Goal: Use online tool/utility: Utilize a website feature to perform a specific function

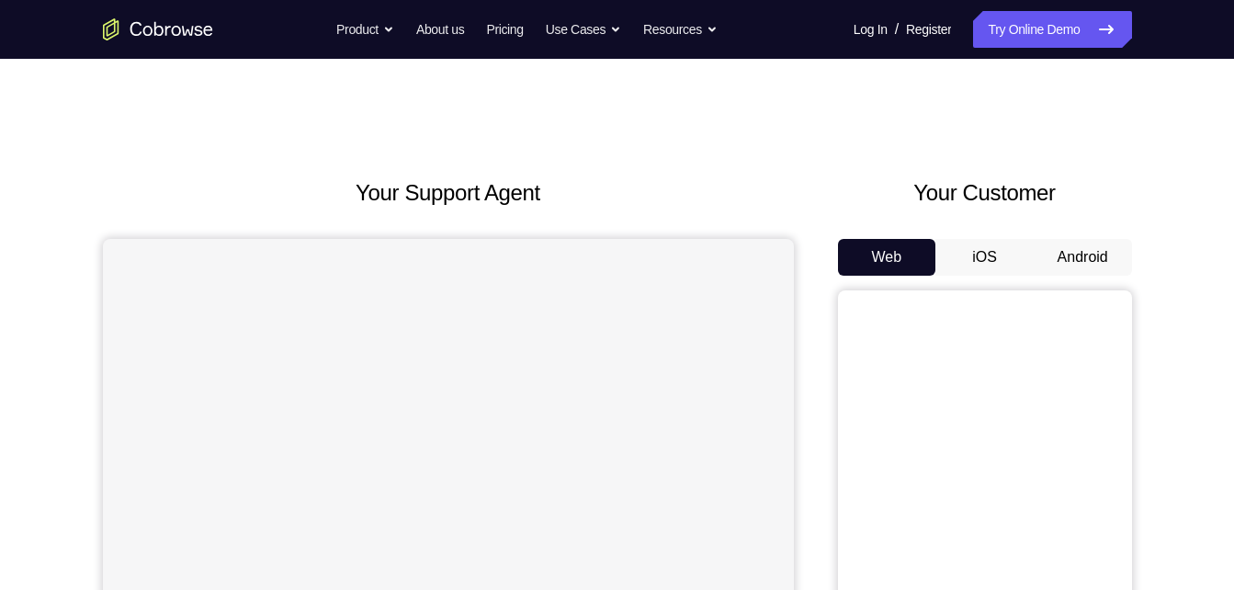
click at [1083, 253] on button "Android" at bounding box center [1083, 257] width 98 height 37
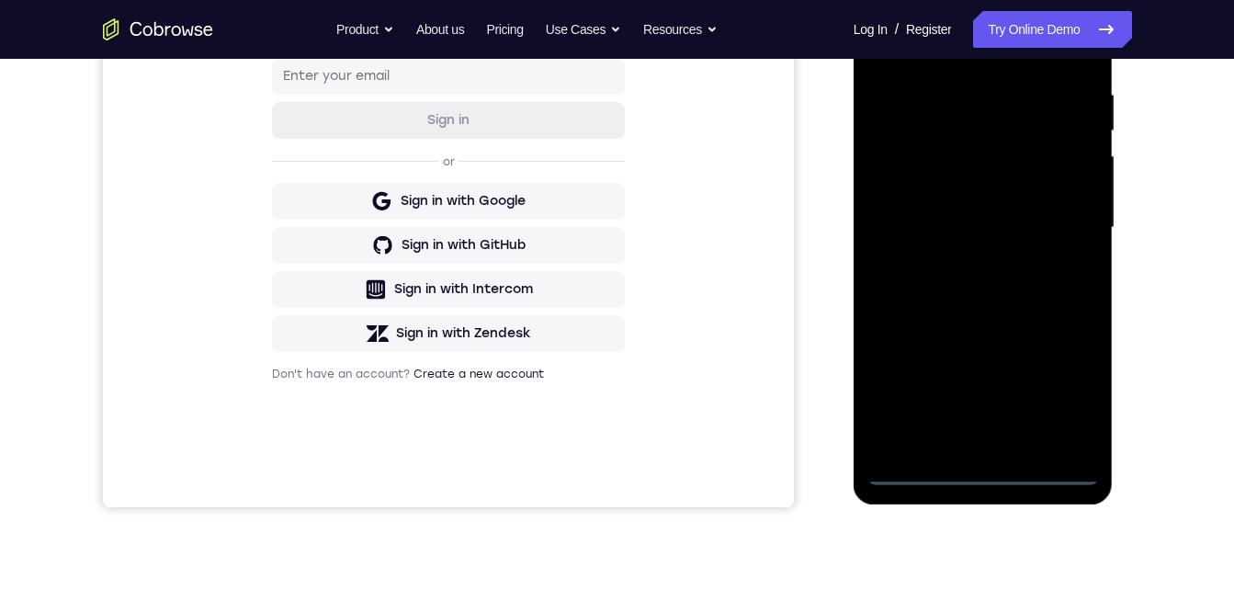
scroll to position [349, 0]
click at [979, 474] on div at bounding box center [983, 226] width 232 height 515
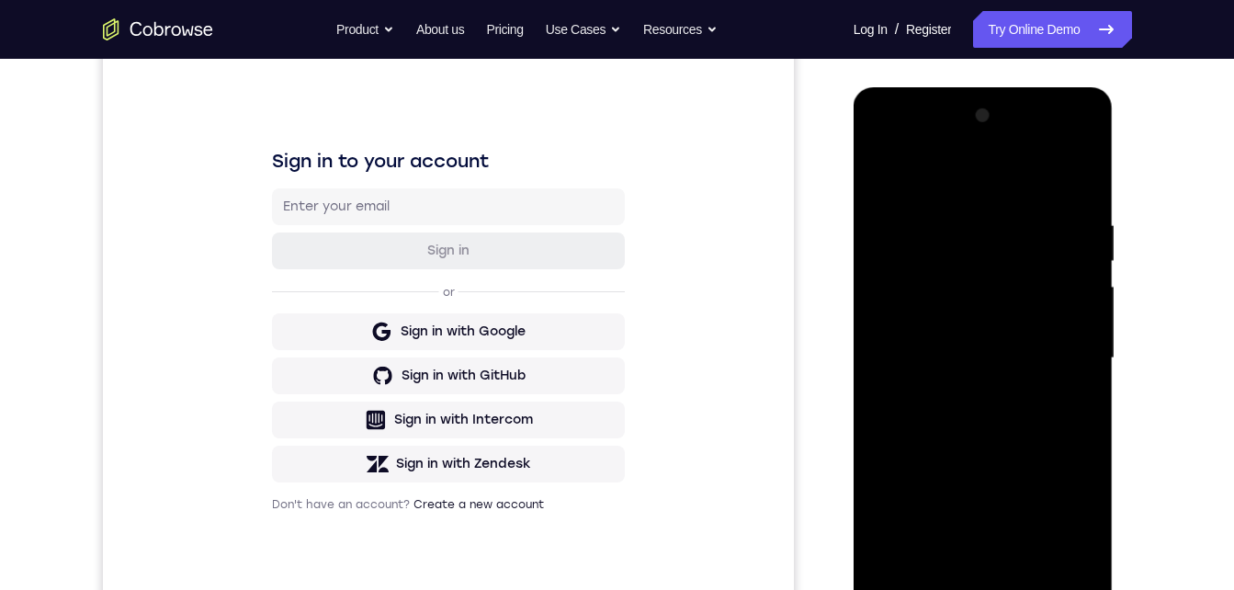
click at [1057, 515] on div at bounding box center [983, 358] width 232 height 515
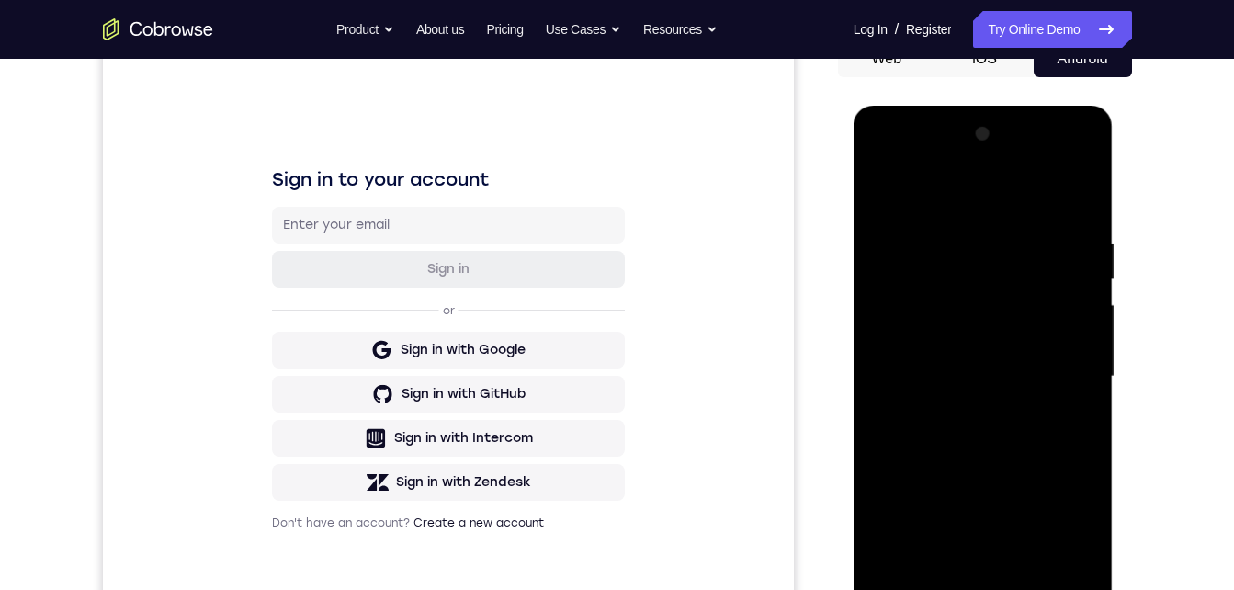
click at [918, 162] on div at bounding box center [983, 376] width 232 height 515
click at [1052, 368] on div at bounding box center [983, 376] width 232 height 515
click at [961, 413] on div at bounding box center [983, 376] width 232 height 515
click at [956, 355] on div at bounding box center [983, 376] width 232 height 515
click at [923, 339] on div at bounding box center [983, 376] width 232 height 515
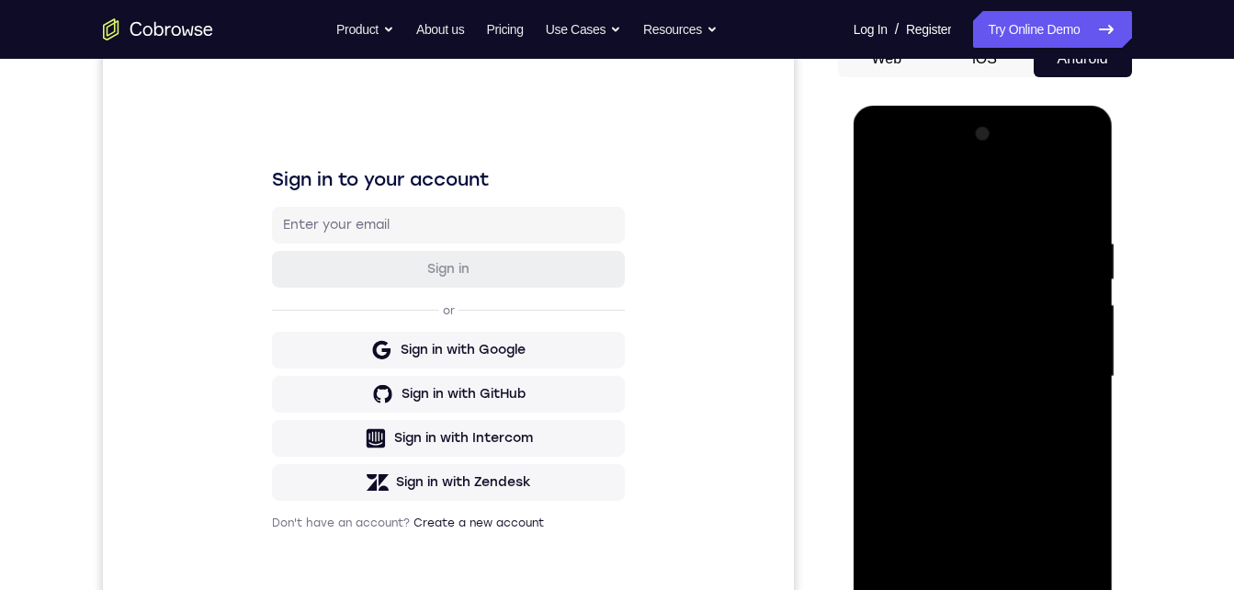
click at [924, 373] on div at bounding box center [983, 376] width 232 height 515
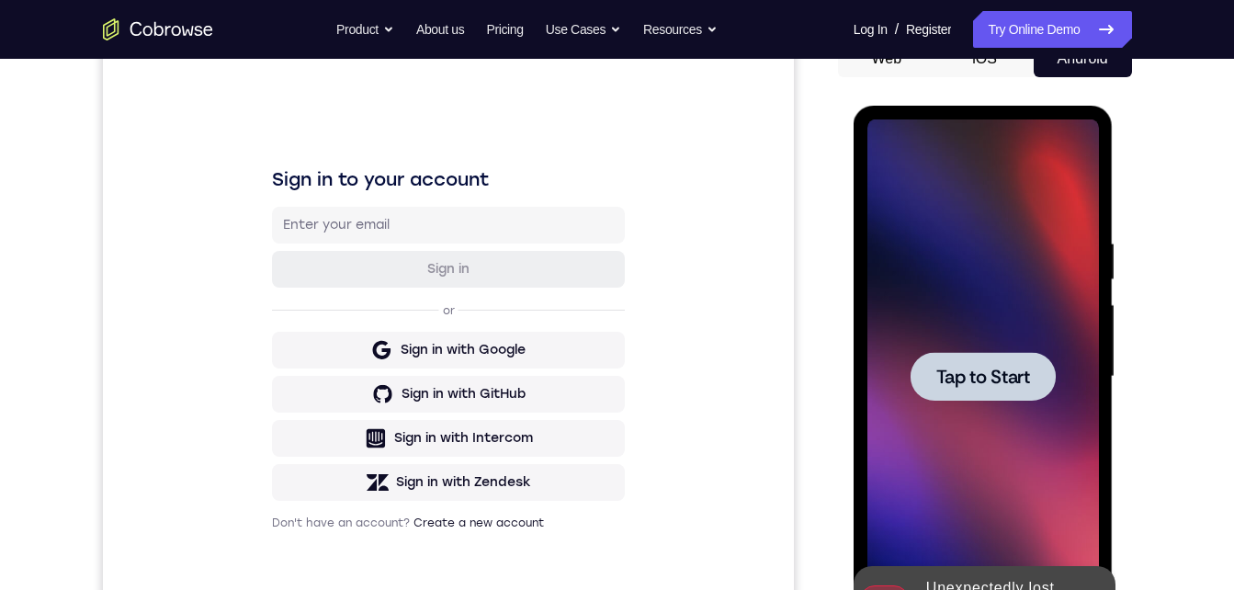
click at [950, 368] on span "Tap to Start" at bounding box center [983, 377] width 94 height 18
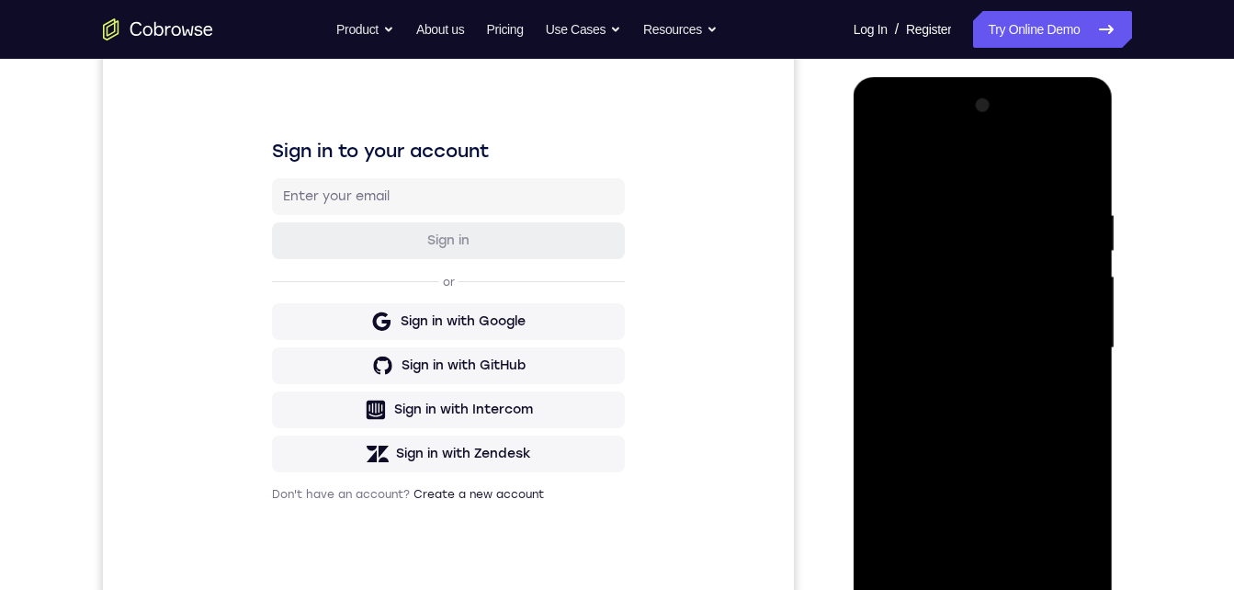
scroll to position [351, 0]
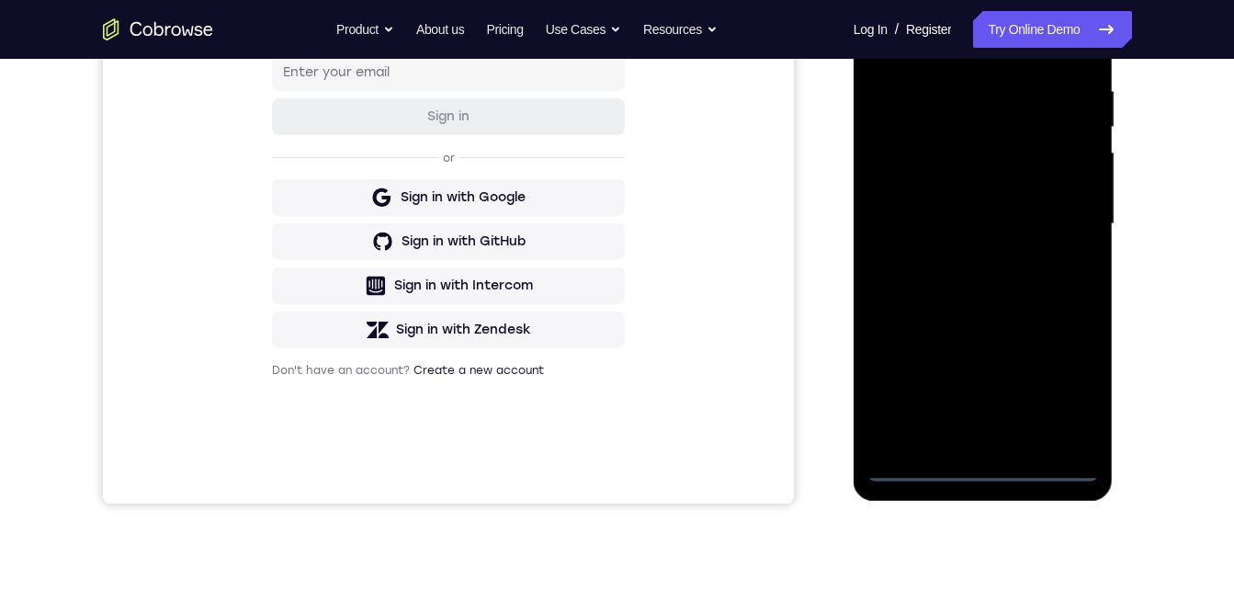
click at [984, 472] on div at bounding box center [983, 224] width 232 height 515
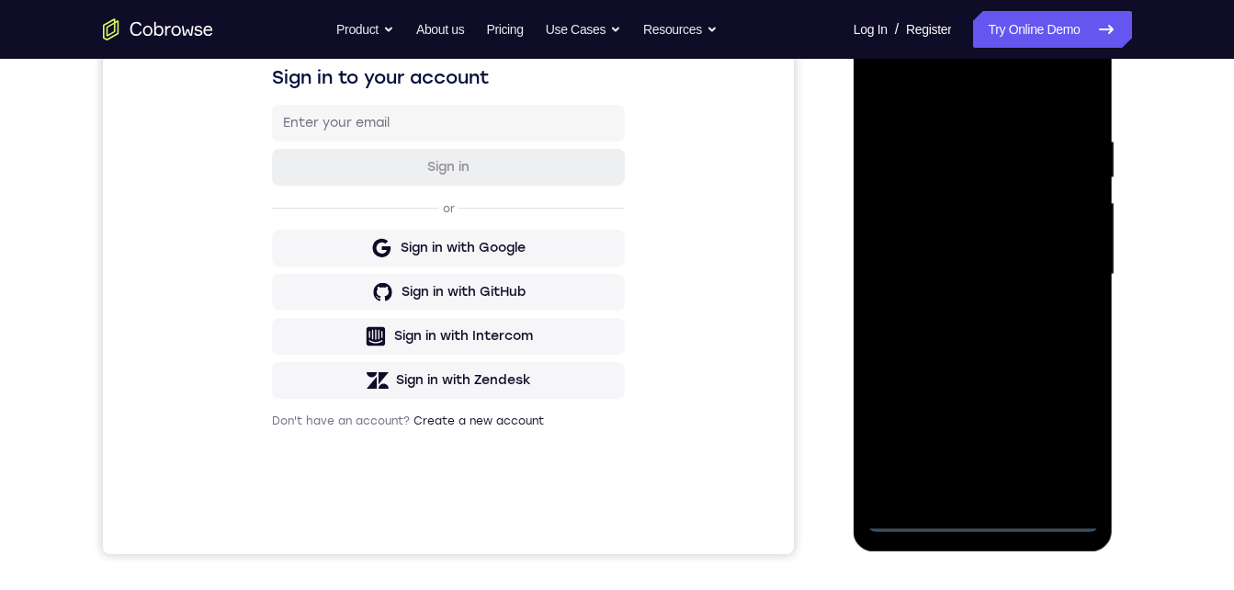
scroll to position [300, 0]
click at [1080, 437] on div at bounding box center [983, 275] width 232 height 515
click at [908, 62] on div at bounding box center [983, 275] width 232 height 515
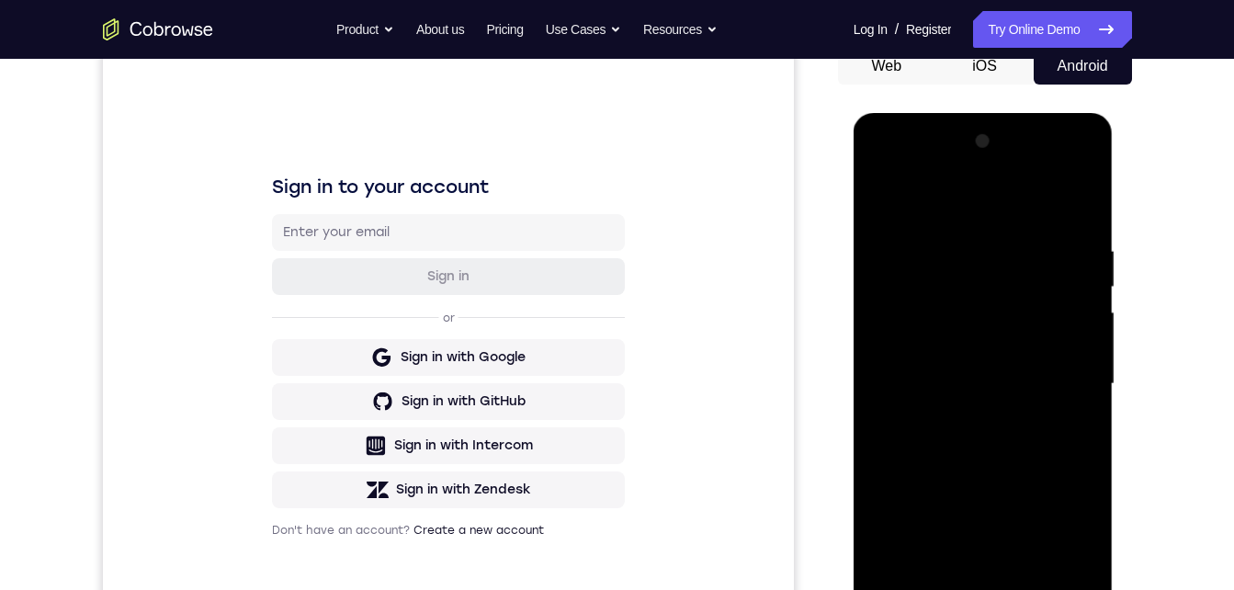
click at [1064, 378] on div at bounding box center [983, 384] width 232 height 515
click at [961, 413] on div at bounding box center [983, 384] width 232 height 515
click at [946, 364] on div at bounding box center [983, 384] width 232 height 515
click at [942, 340] on div at bounding box center [983, 384] width 232 height 515
click at [921, 385] on div at bounding box center [983, 384] width 232 height 515
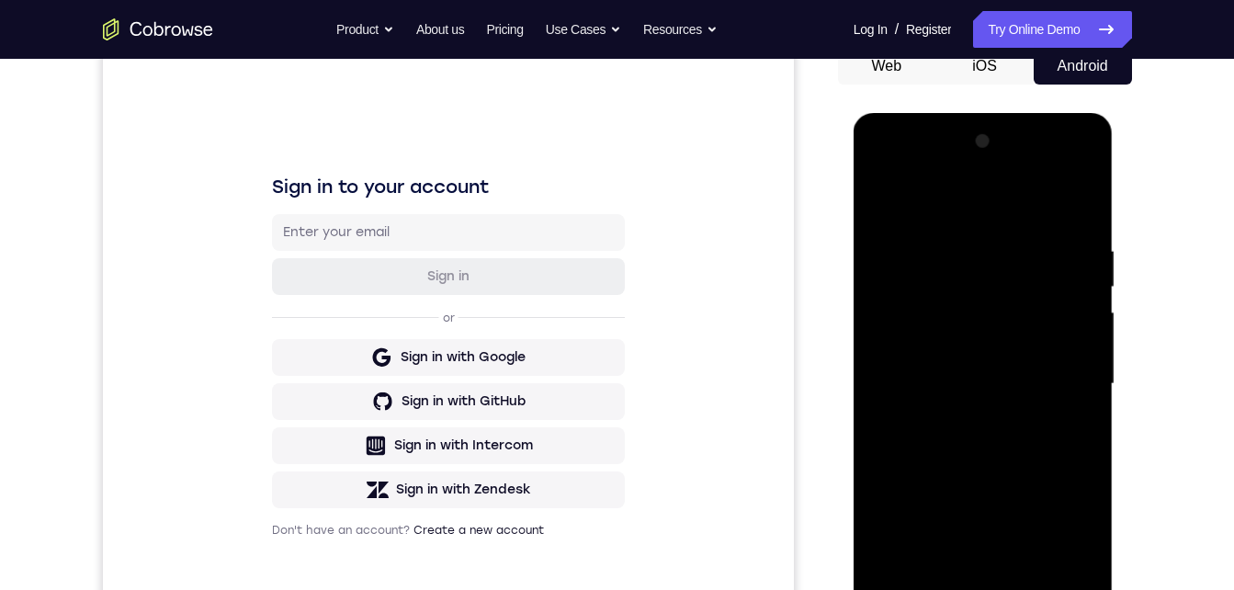
click at [924, 449] on div at bounding box center [983, 384] width 232 height 515
click at [924, 436] on div at bounding box center [983, 384] width 232 height 515
click at [924, 438] on div at bounding box center [983, 384] width 232 height 515
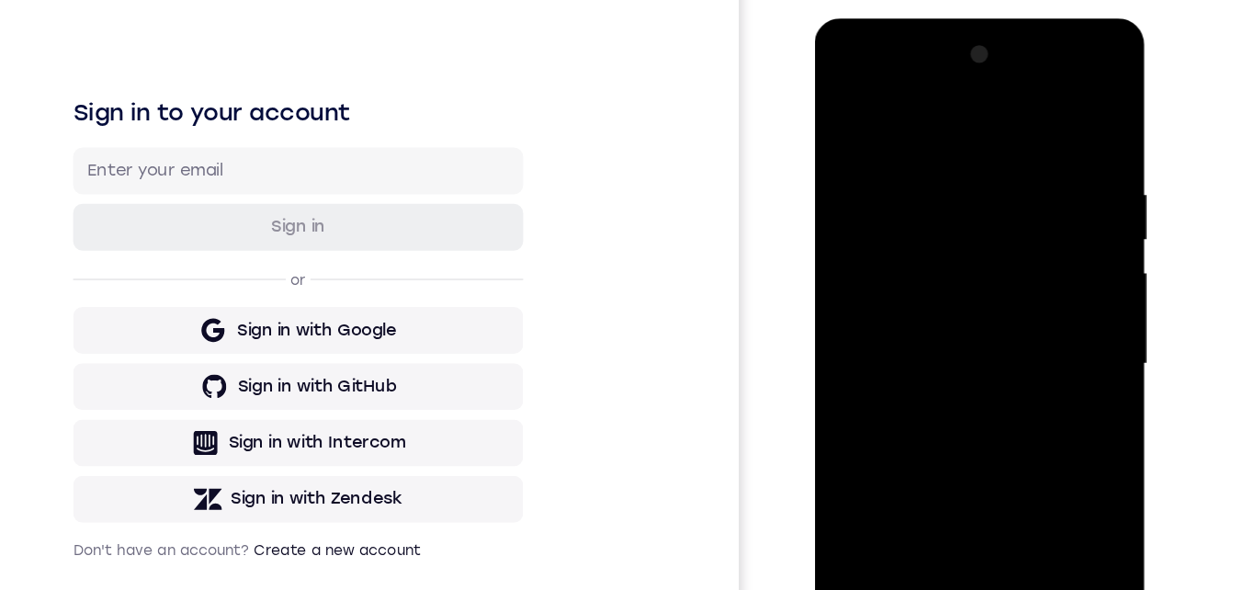
click at [972, 368] on div at bounding box center [944, 289] width 232 height 515
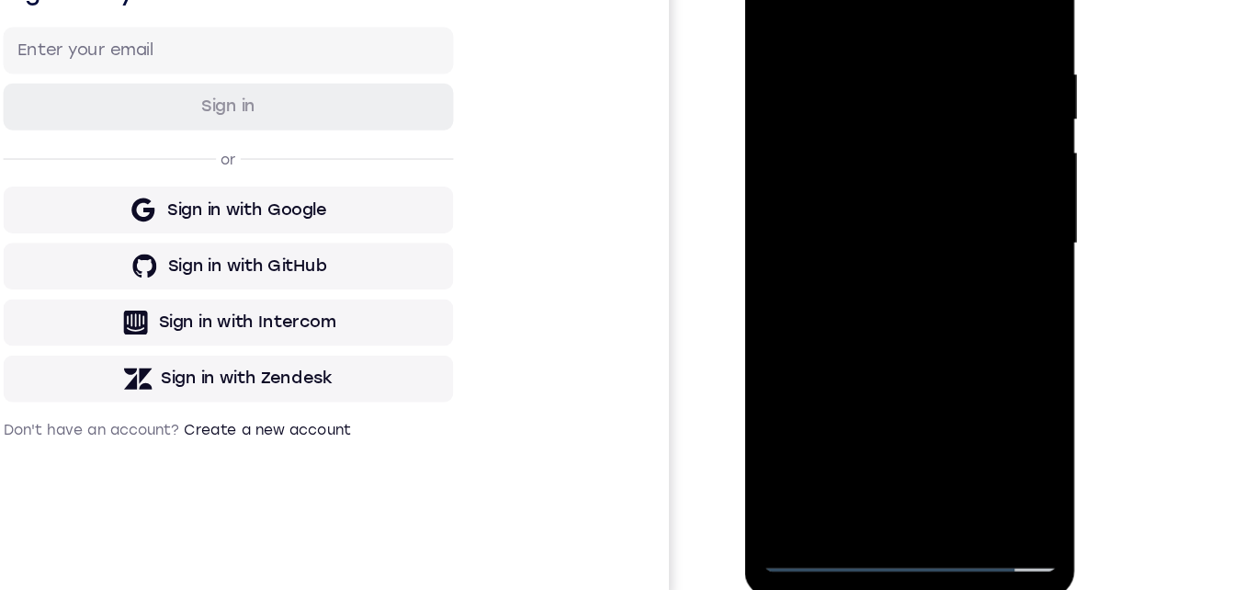
click at [974, 386] on div at bounding box center [875, 170] width 232 height 515
click at [923, 386] on div at bounding box center [875, 170] width 232 height 515
click at [882, 275] on div at bounding box center [875, 170] width 232 height 515
click at [883, 129] on div at bounding box center [875, 170] width 232 height 515
